Goal: Transaction & Acquisition: Download file/media

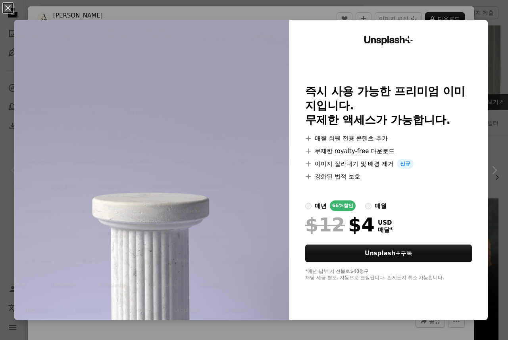
scroll to position [119, 0]
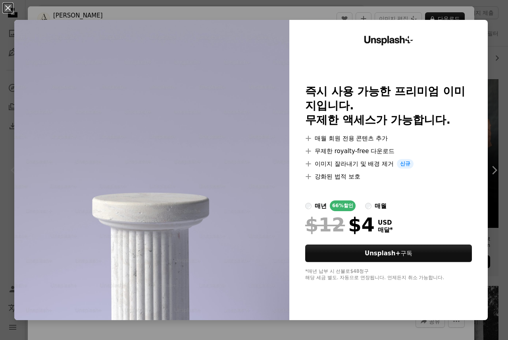
click at [234, 330] on div "An X shape Unsplash+ 즉시 사용 가능한 프리미엄 이미지입니다. 무제한 액세스가 가능합니다. A plus sign 매월 회원 전…" at bounding box center [254, 170] width 508 height 340
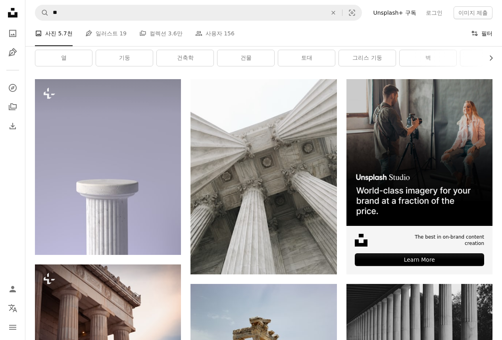
click at [476, 32] on icon at bounding box center [475, 33] width 6 height 5
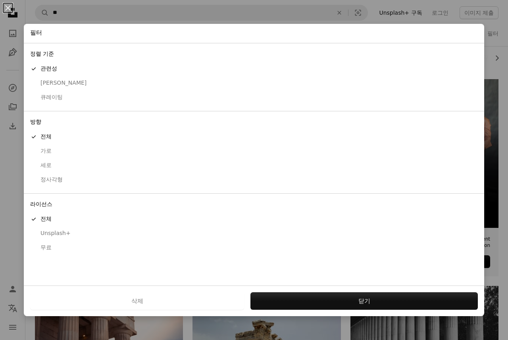
click at [51, 249] on div "무료" at bounding box center [254, 247] width 448 height 8
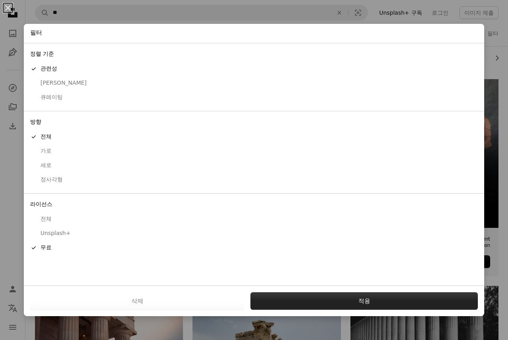
click at [349, 293] on button "적용" at bounding box center [365, 300] width 228 height 17
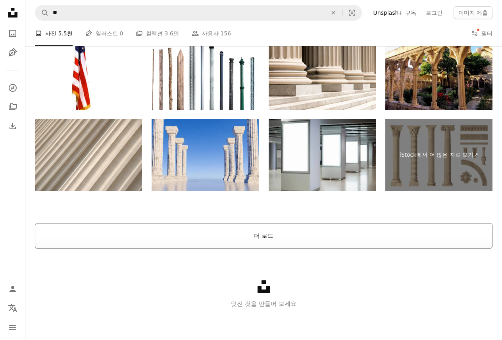
click at [278, 239] on button "더 로드" at bounding box center [264, 235] width 458 height 25
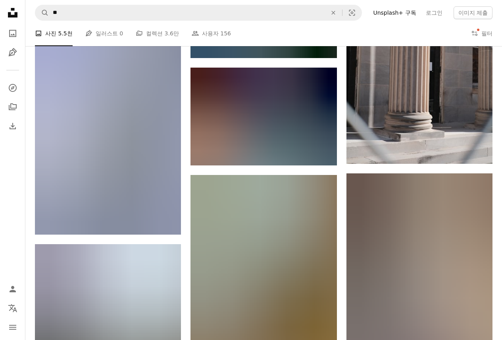
scroll to position [19911, 0]
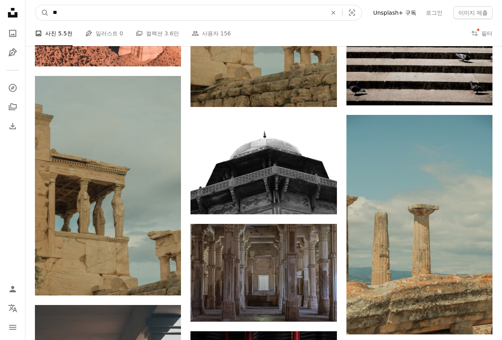
click at [85, 10] on input "**" at bounding box center [187, 12] width 276 height 15
type input "*****"
click button "A magnifying glass" at bounding box center [42, 12] width 14 height 15
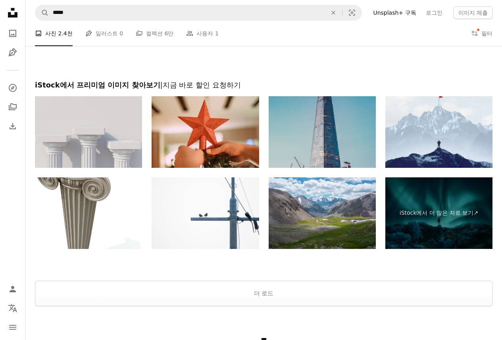
scroll to position [1735, 0]
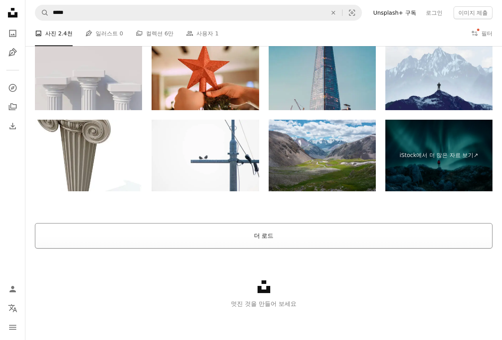
click at [265, 234] on button "더 로드" at bounding box center [264, 235] width 458 height 25
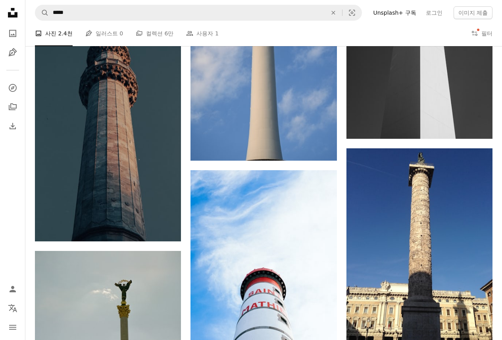
scroll to position [5781, 0]
